Goal: Find contact information: Find contact information

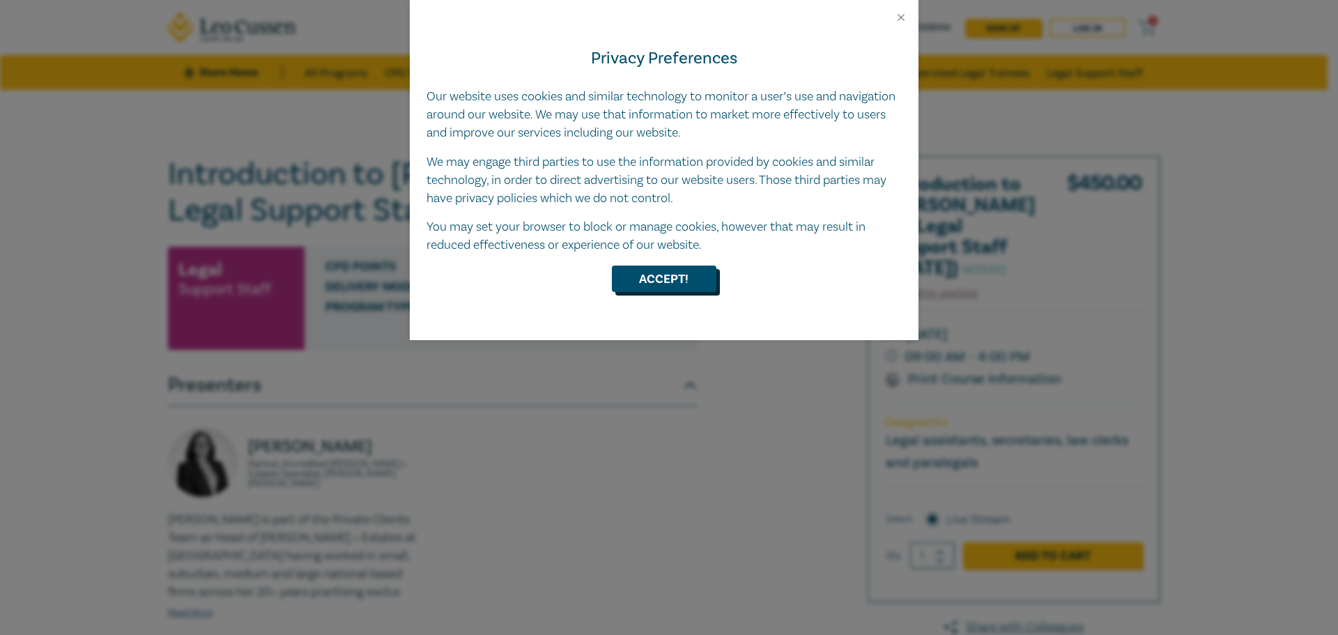
click at [662, 276] on button "Accept!" at bounding box center [664, 278] width 105 height 26
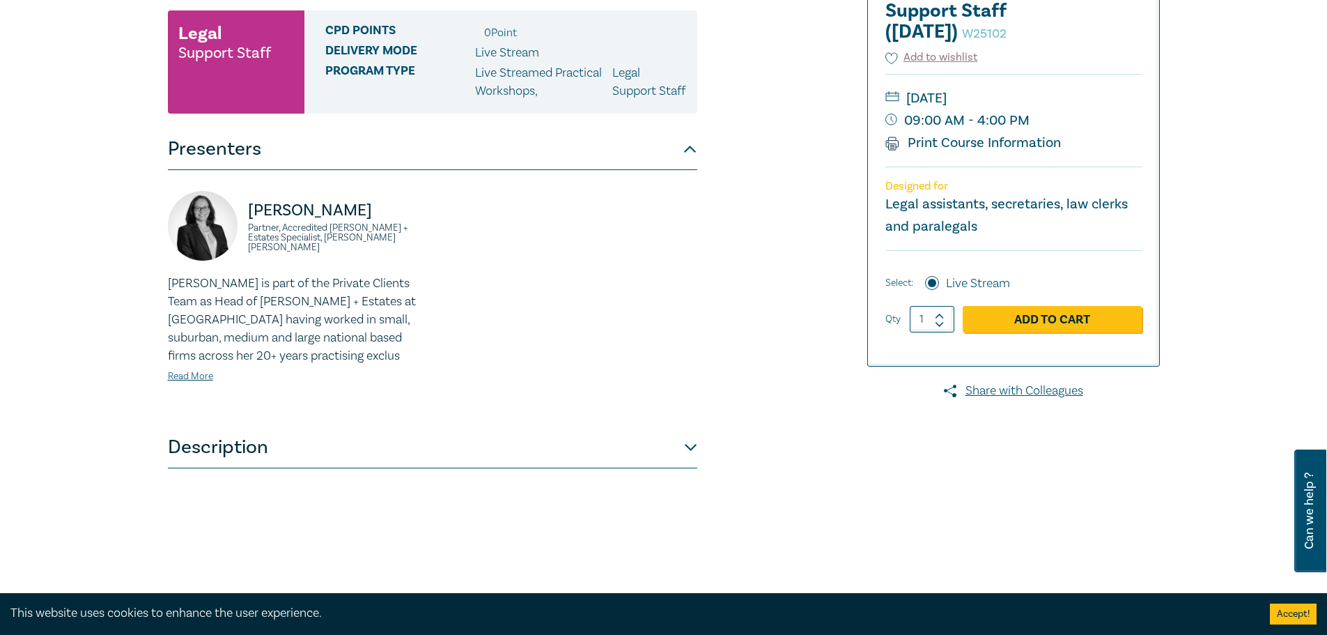
scroll to position [314, 0]
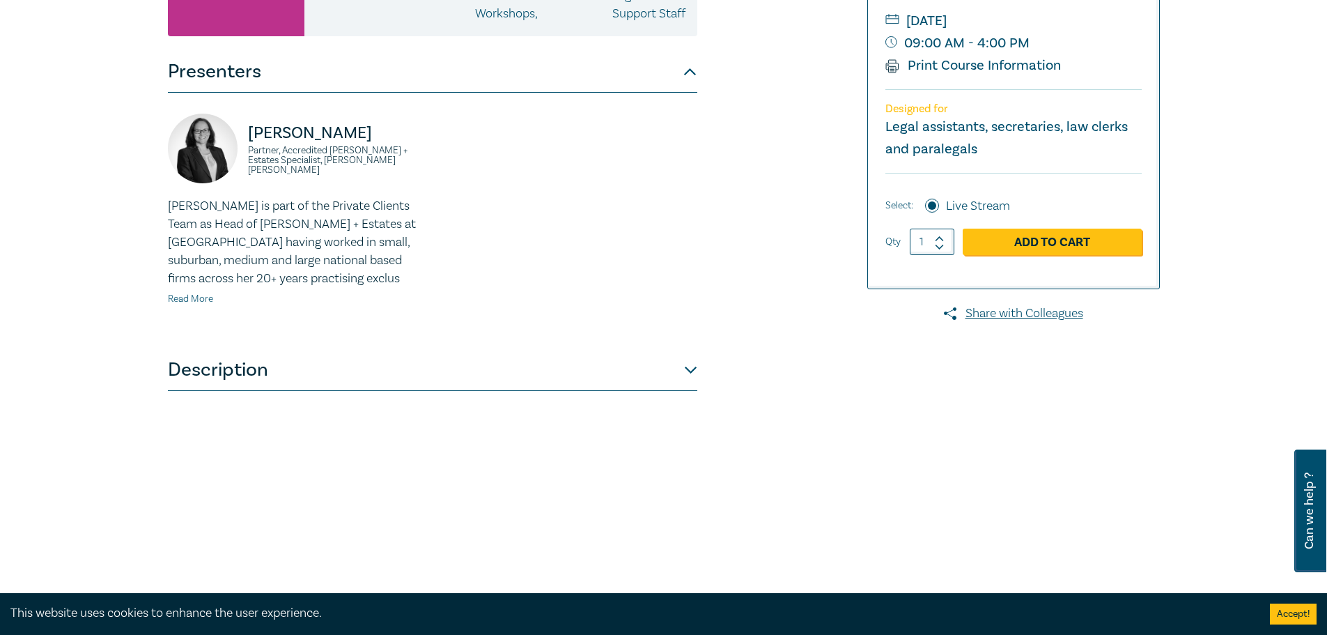
click at [206, 305] on link "Read More" at bounding box center [190, 299] width 45 height 13
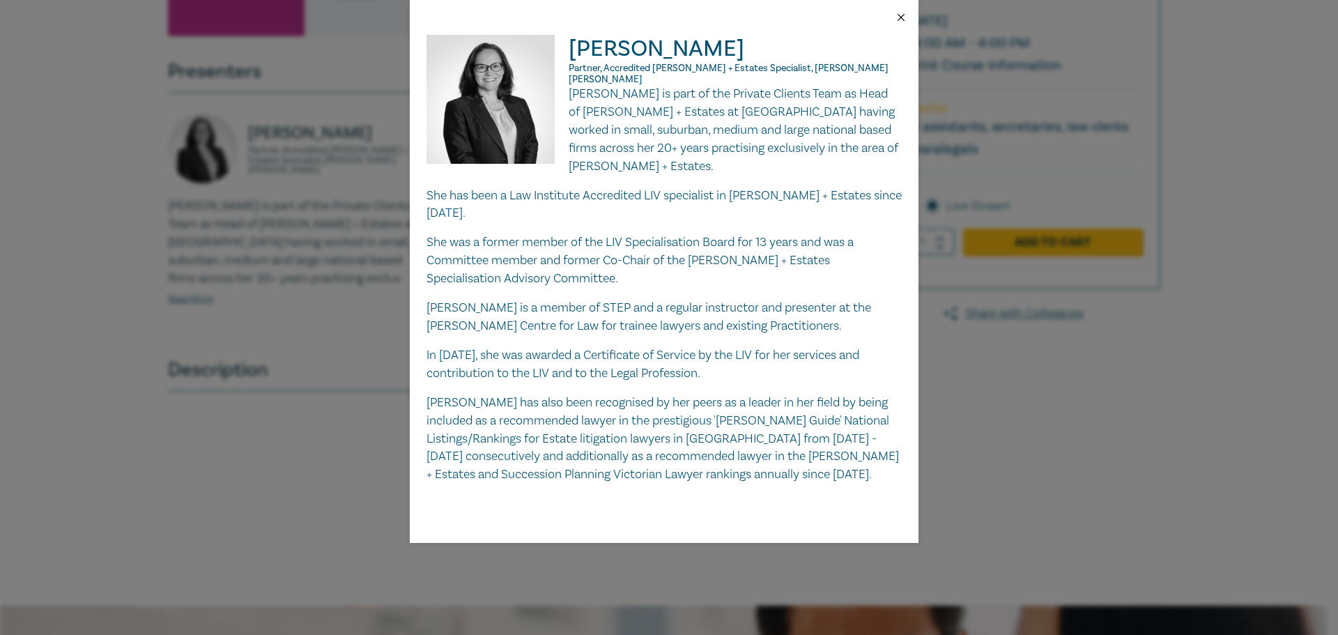
click at [903, 20] on button "Close" at bounding box center [901, 17] width 13 height 13
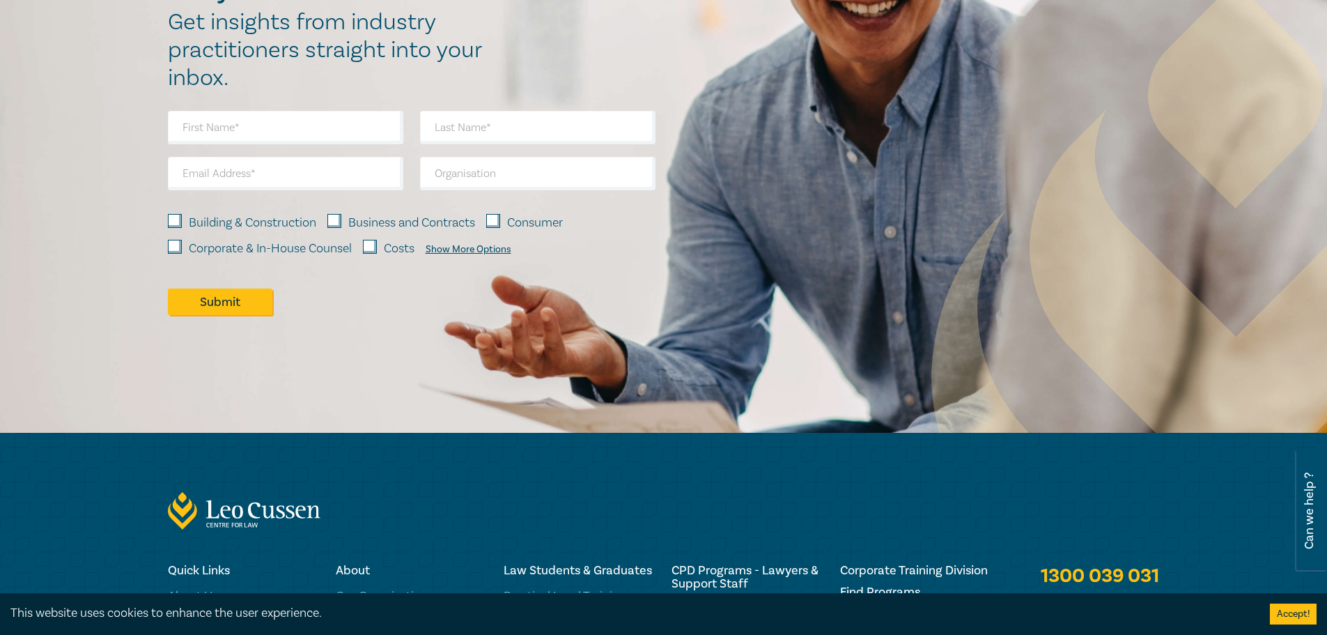
scroll to position [1237, 0]
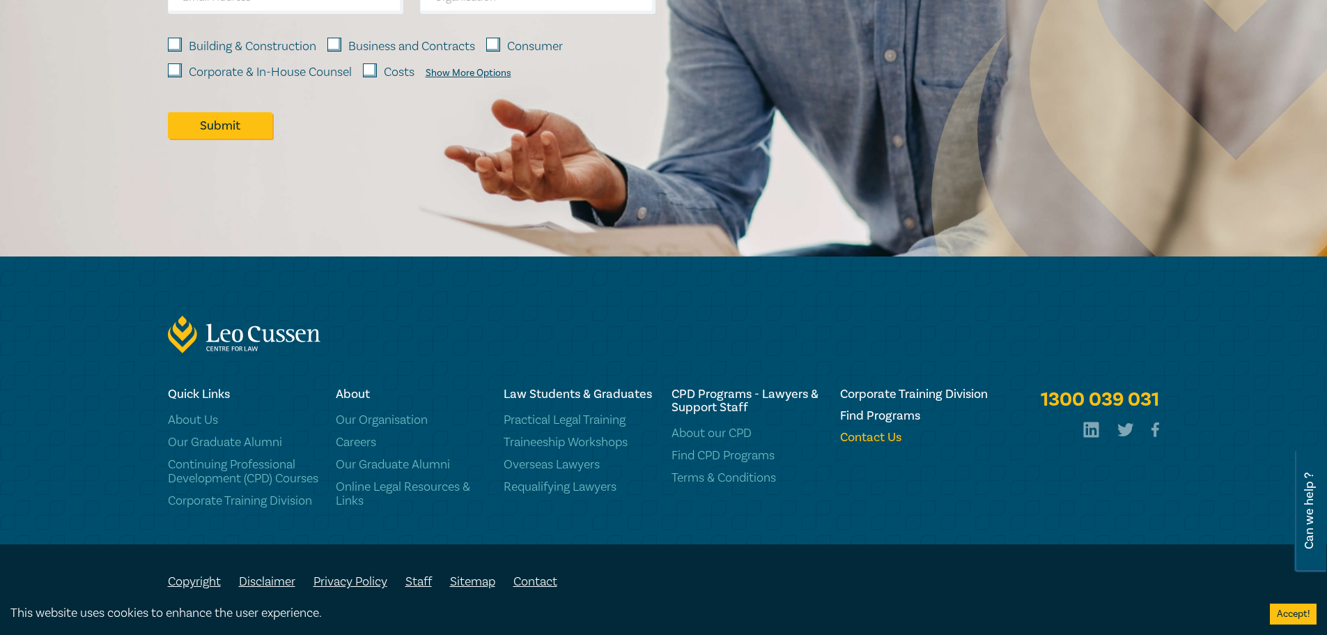
click at [876, 431] on h6 "Contact Us" at bounding box center [915, 437] width 151 height 13
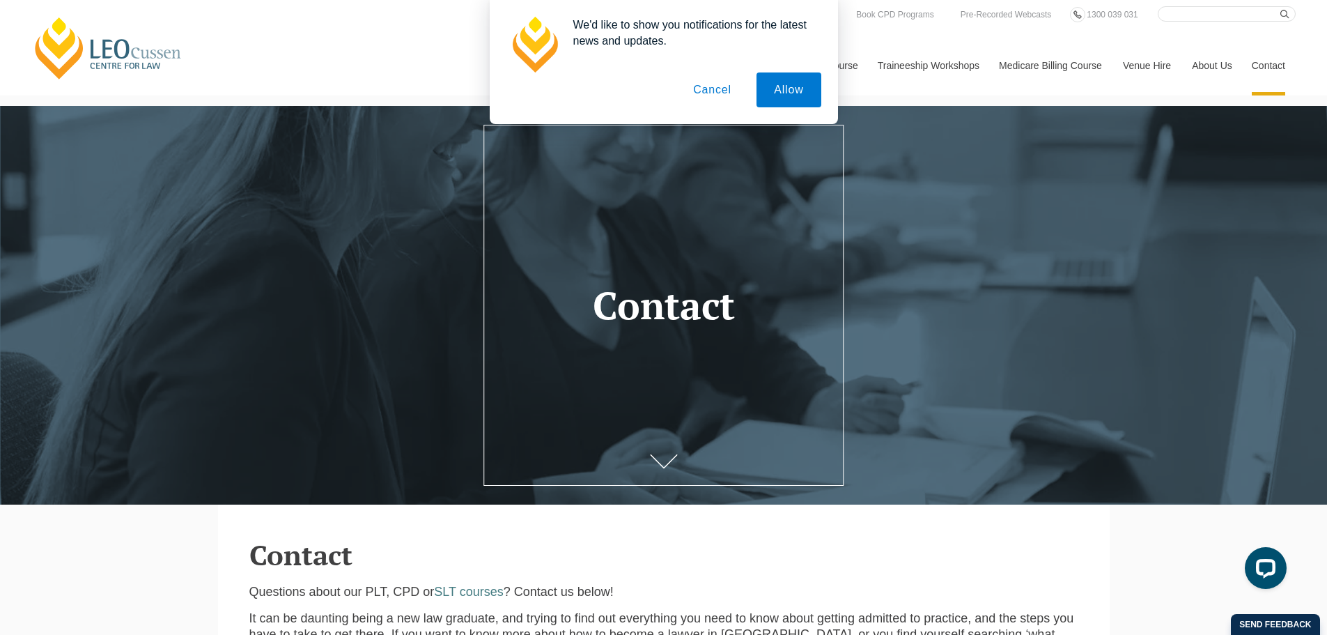
click at [707, 85] on button "Cancel" at bounding box center [712, 89] width 73 height 35
